Goal: Use online tool/utility: Utilize a website feature to perform a specific function

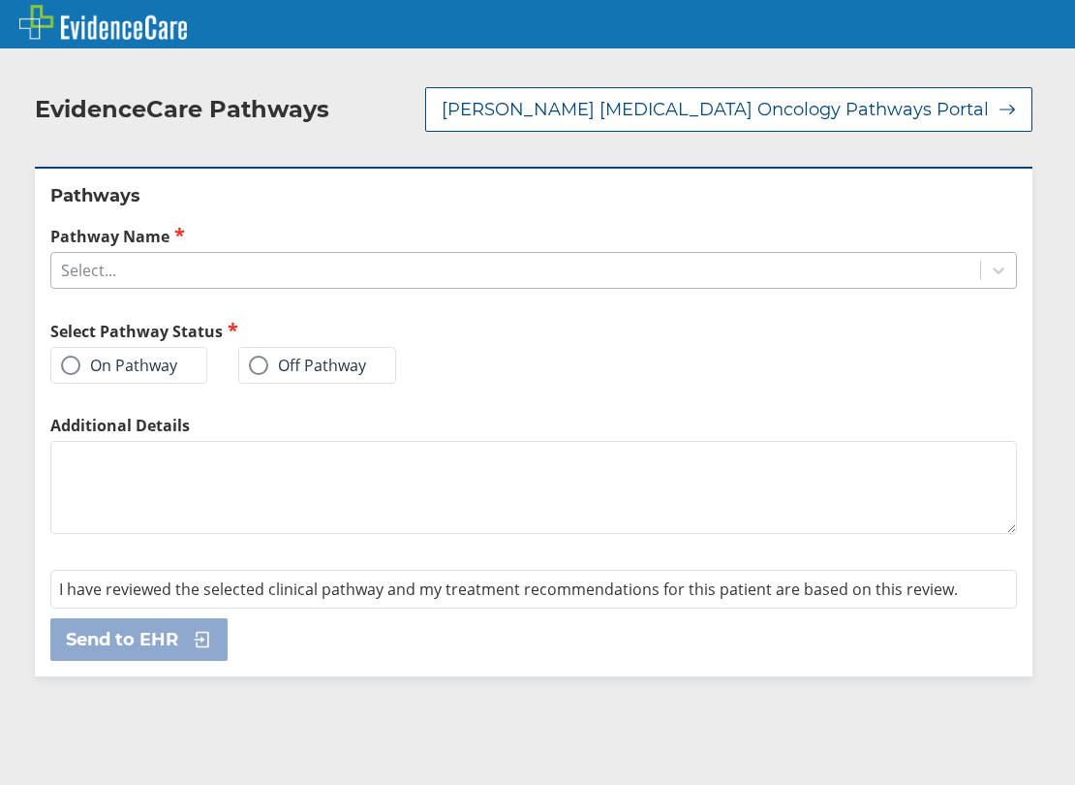
click at [90, 260] on div "Select..." at bounding box center [88, 270] width 55 height 21
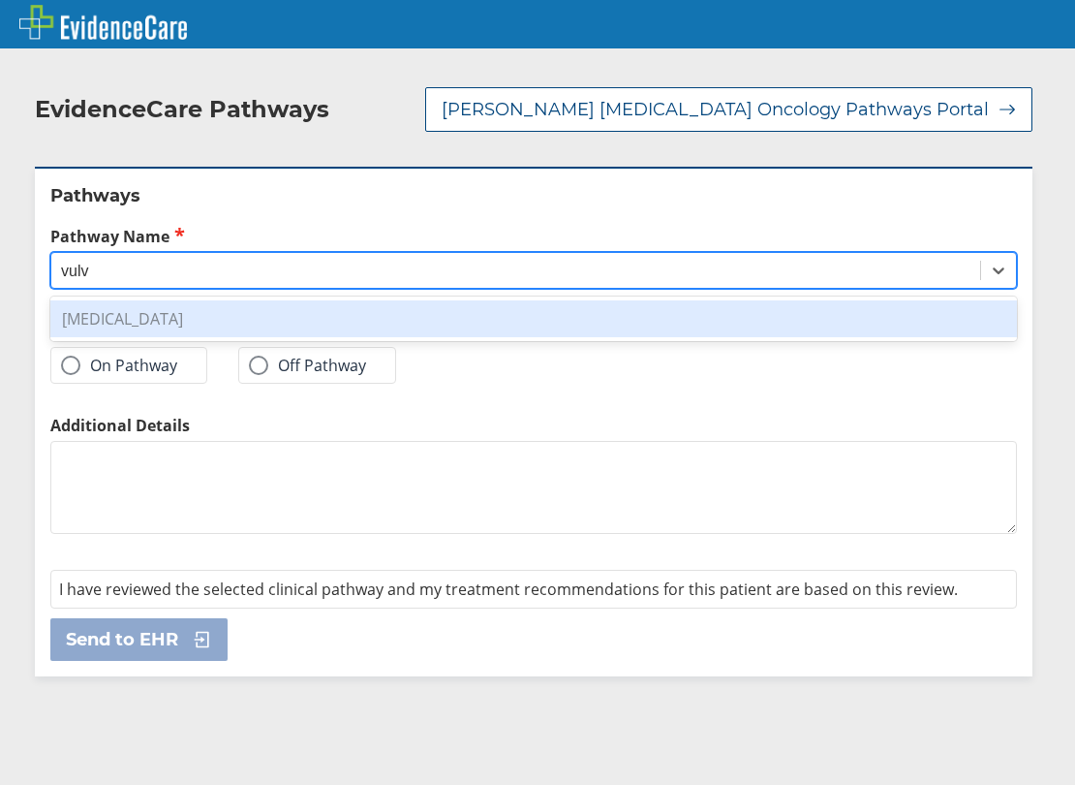
click at [131, 300] on div "[MEDICAL_DATA]" at bounding box center [533, 318] width 967 height 37
type input "vulv"
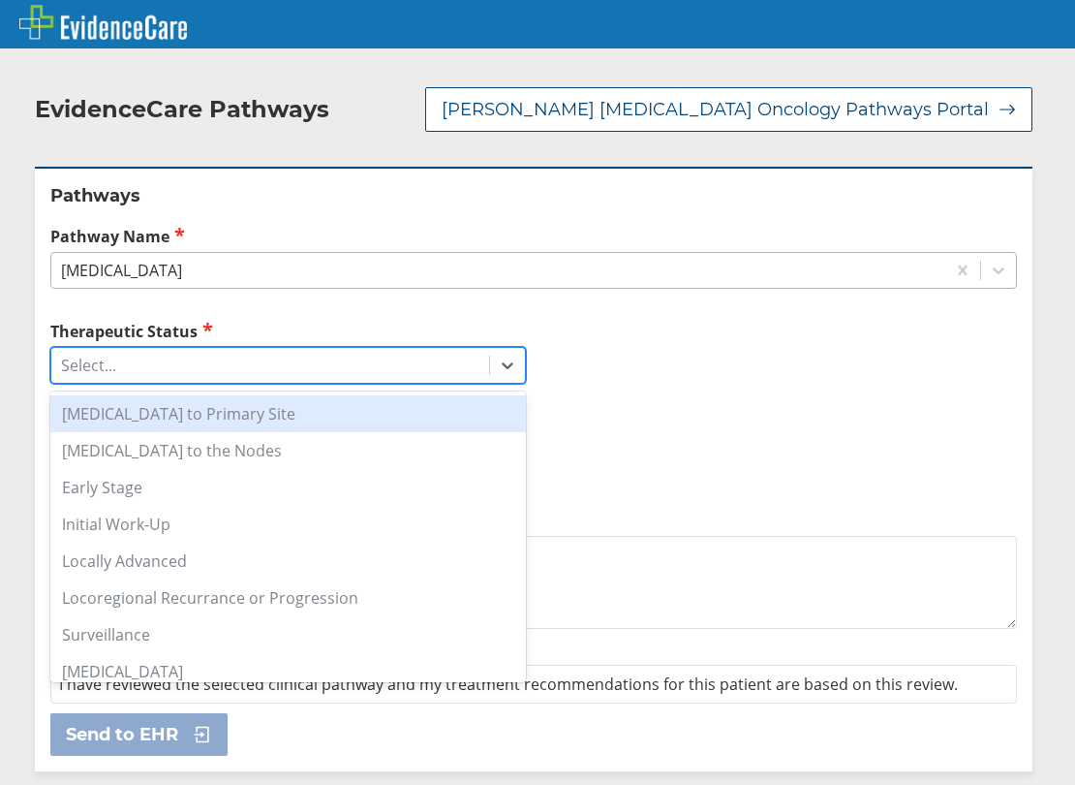
click at [288, 349] on div "Select..." at bounding box center [270, 365] width 438 height 33
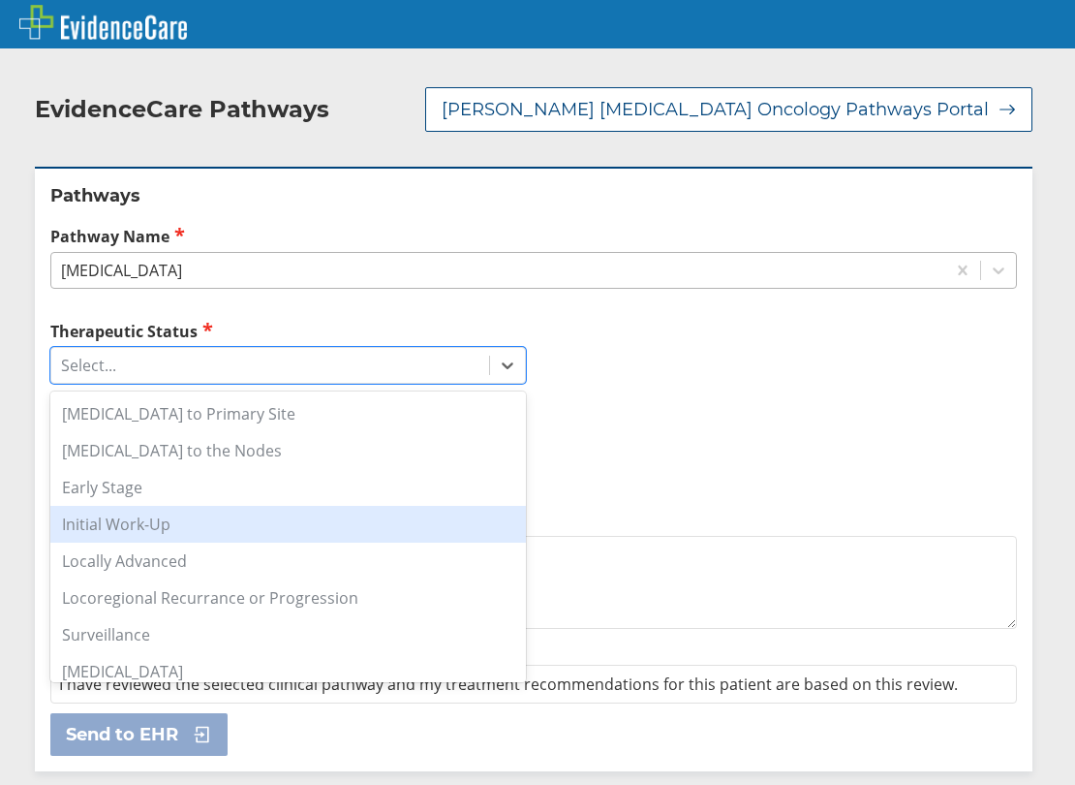
scroll to position [12, 0]
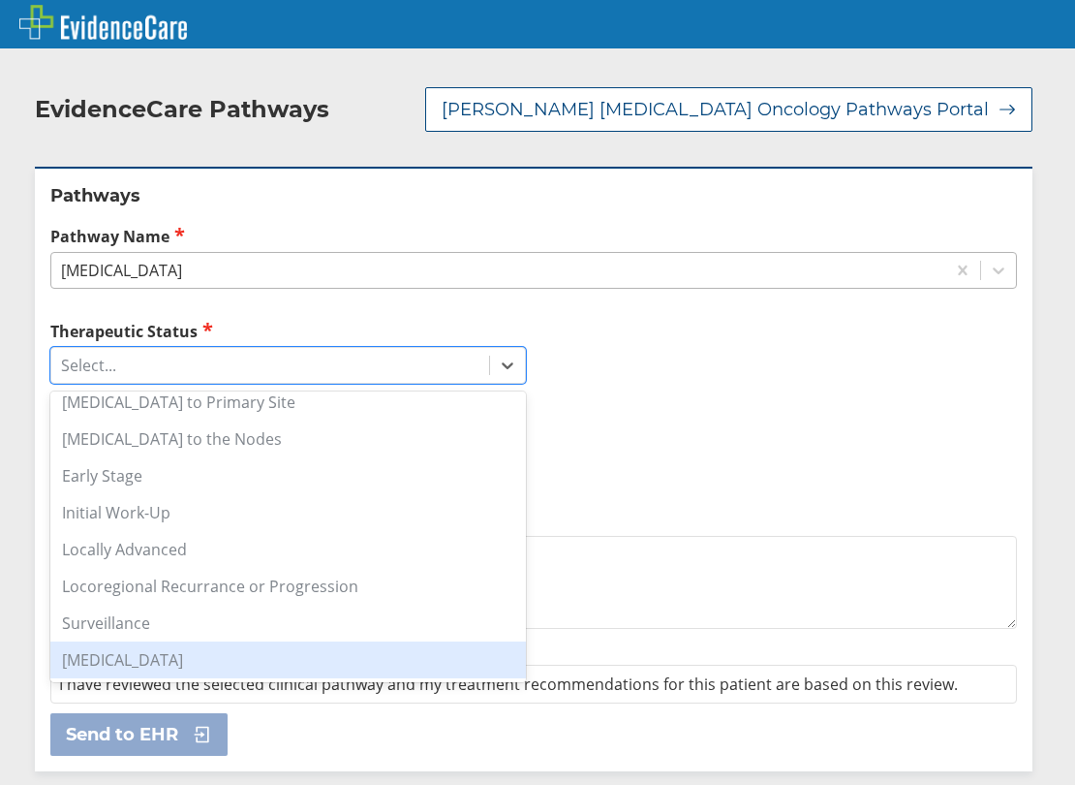
click at [157, 643] on div "[MEDICAL_DATA]" at bounding box center [288, 659] width 476 height 37
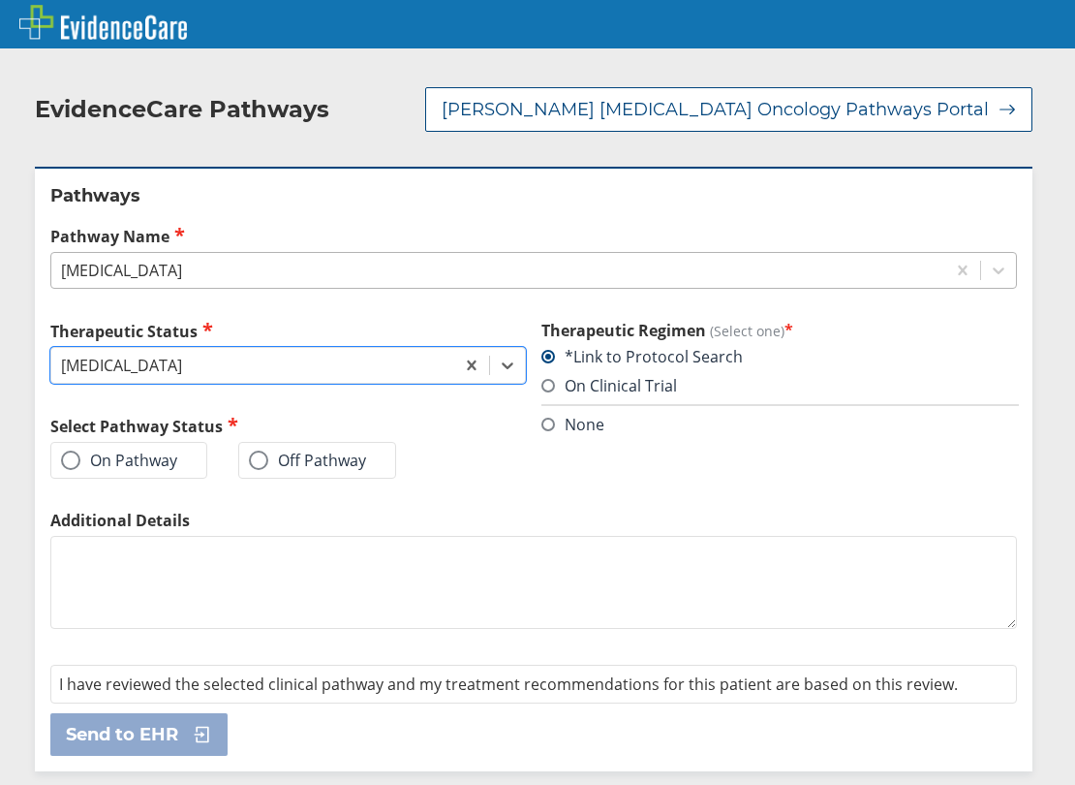
click at [148, 450] on label "On Pathway" at bounding box center [119, 459] width 116 height 19
click at [0, 0] on input "On Pathway" at bounding box center [0, 0] width 0 height 0
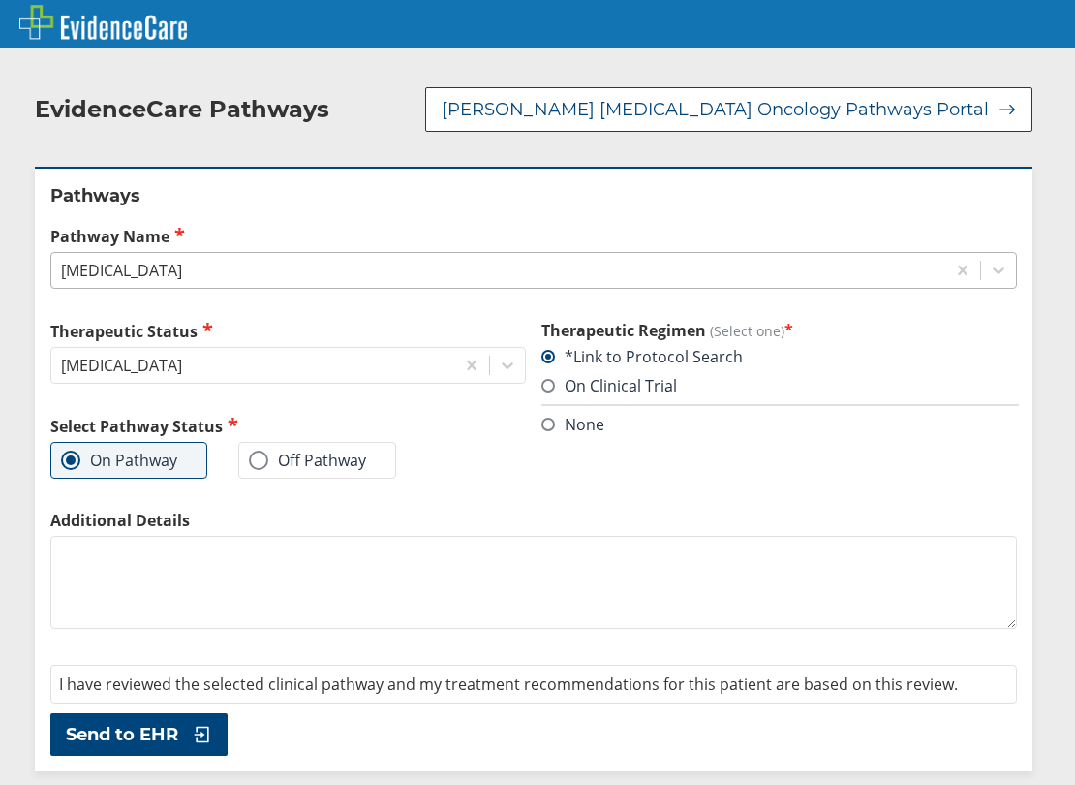
click at [118, 723] on span "Send to EHR" at bounding box center [122, 734] width 112 height 23
